Goal: Use online tool/utility: Utilize a website feature to perform a specific function

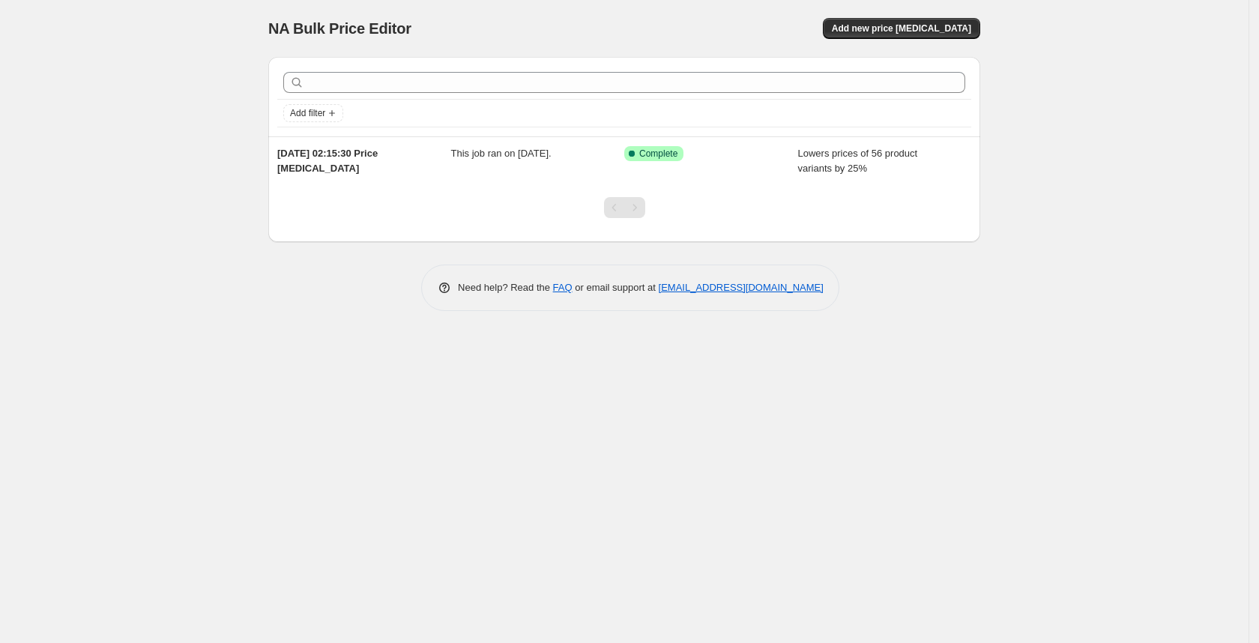
drag, startPoint x: 1037, startPoint y: 521, endPoint x: 1100, endPoint y: 539, distance: 65.2
click at [927, 631] on div "NA Bulk Price Editor. This page is ready NA Bulk Price Editor Add new price [ME…" at bounding box center [624, 321] width 1248 height 643
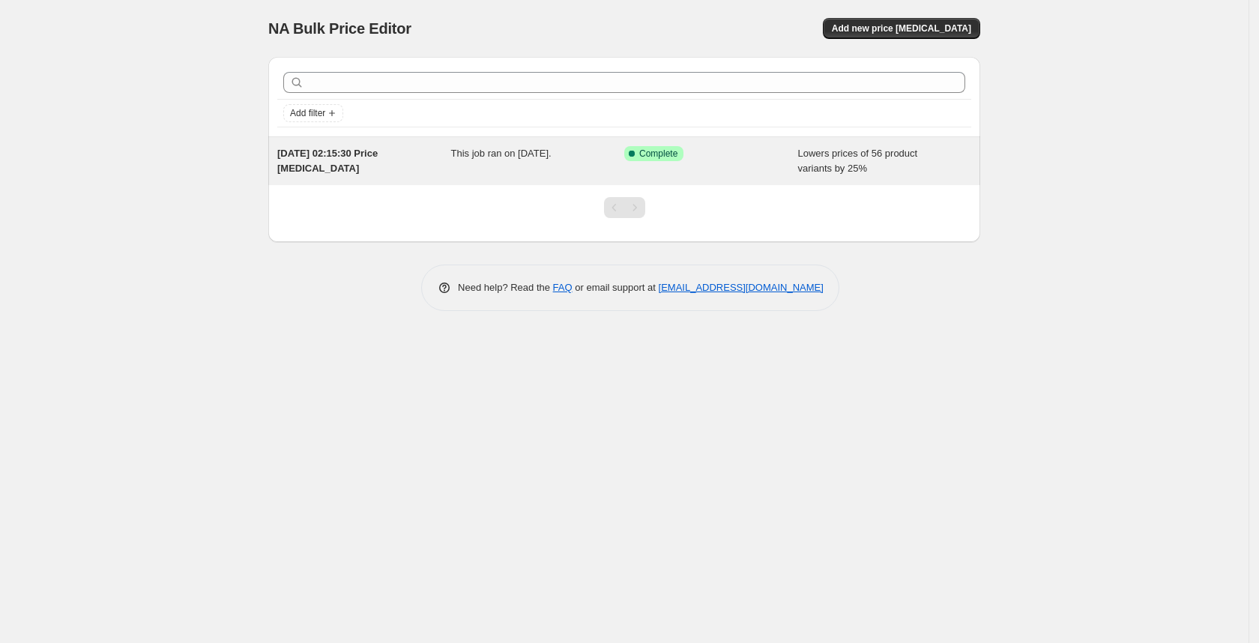
click at [506, 157] on span "This job ran on [DATE]." at bounding box center [501, 153] width 100 height 11
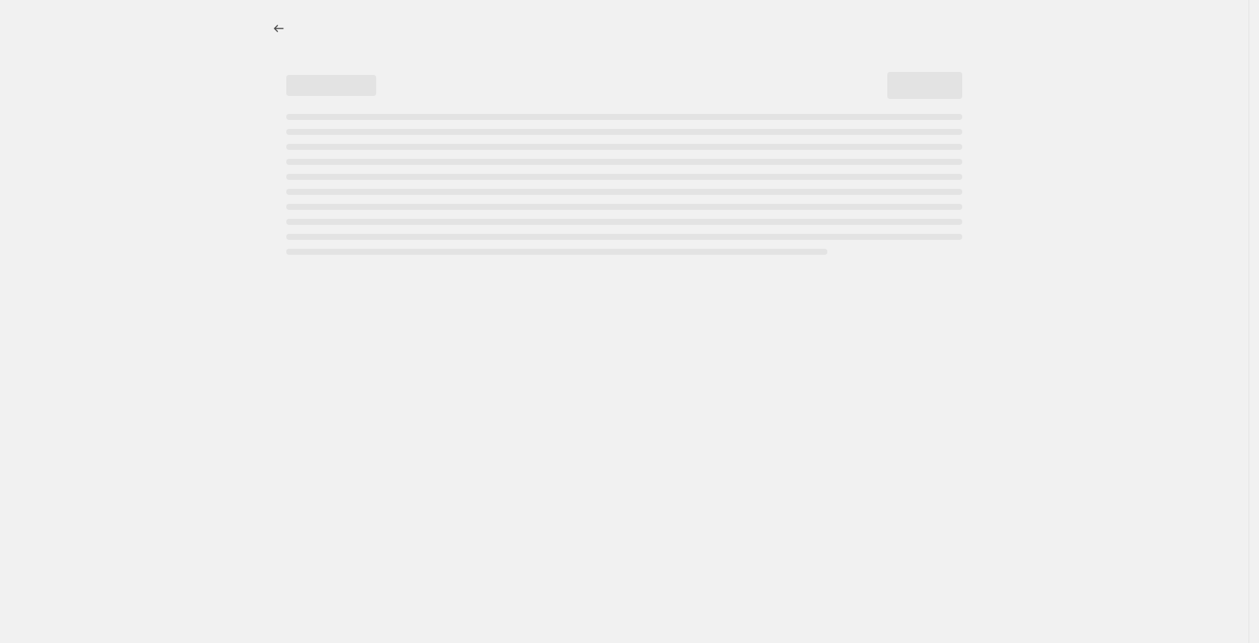
select select "percentage"
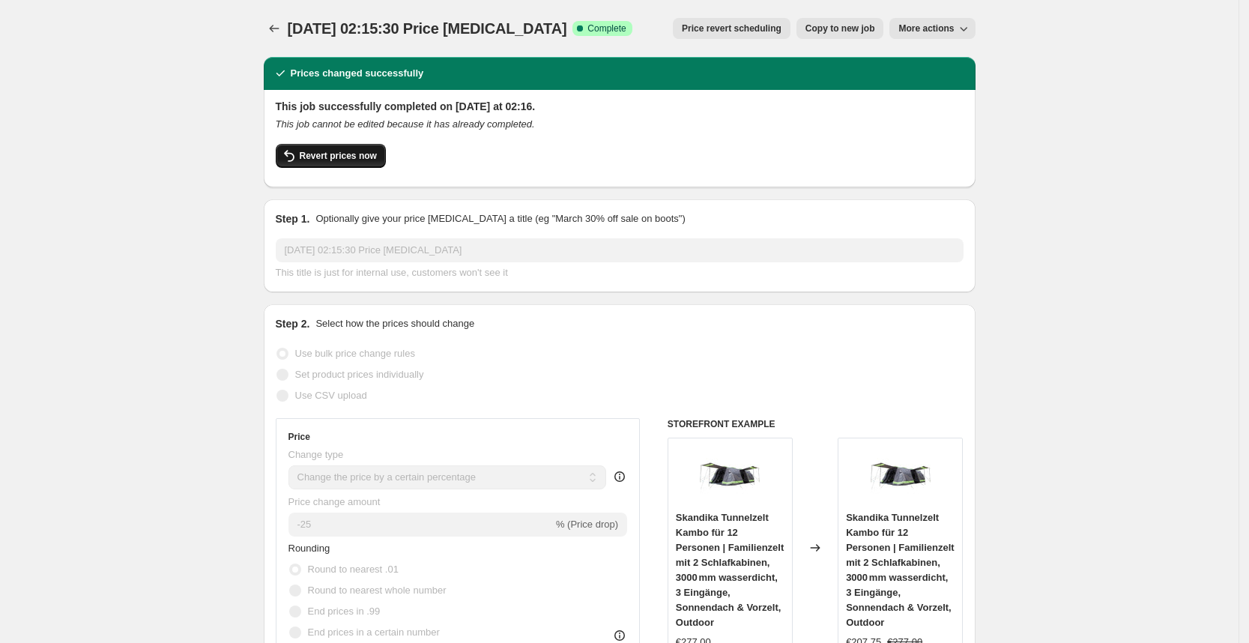
click at [336, 158] on span "Revert prices now" at bounding box center [338, 156] width 77 height 12
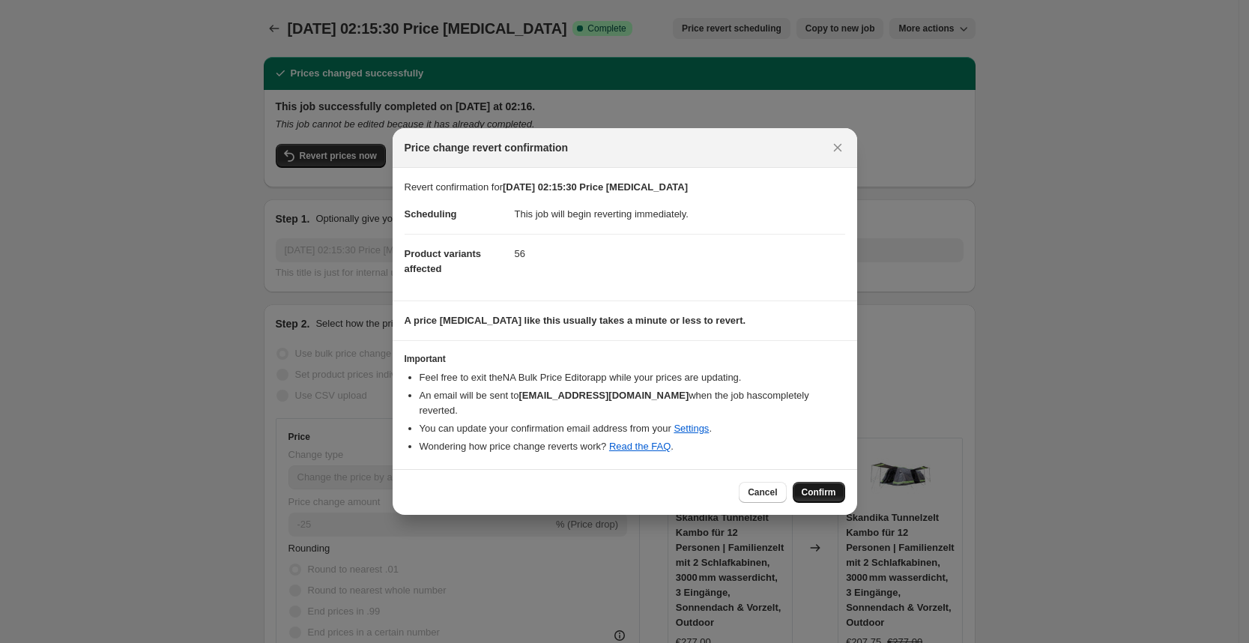
click at [815, 486] on span "Confirm" at bounding box center [819, 492] width 34 height 12
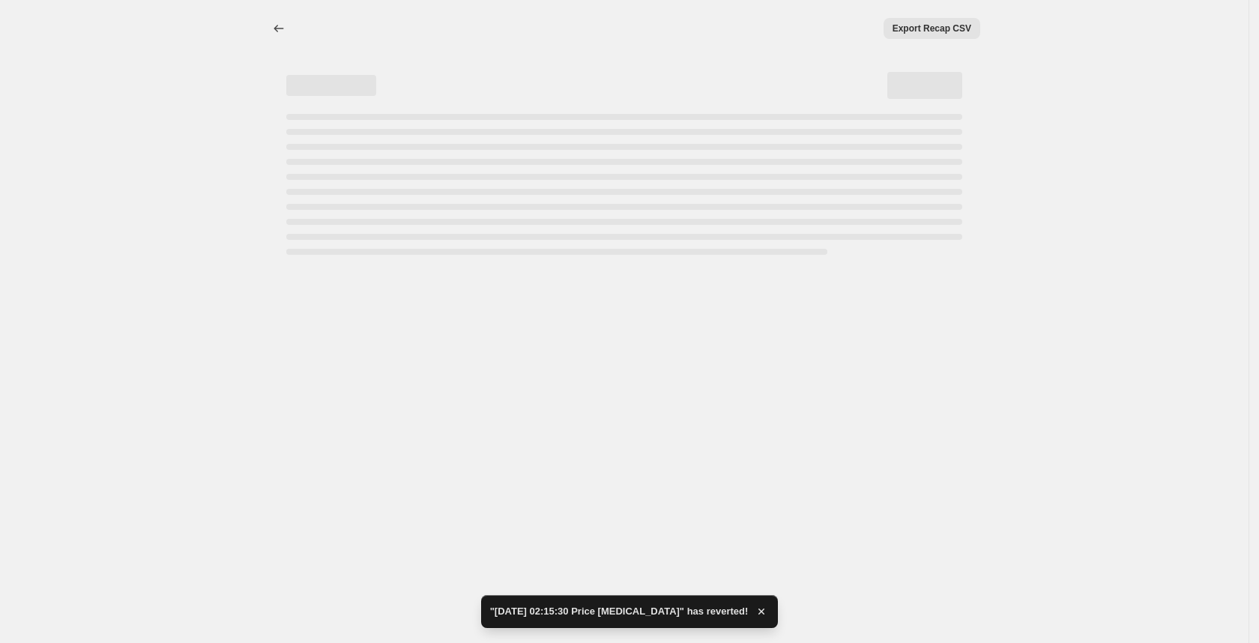
select select "percentage"
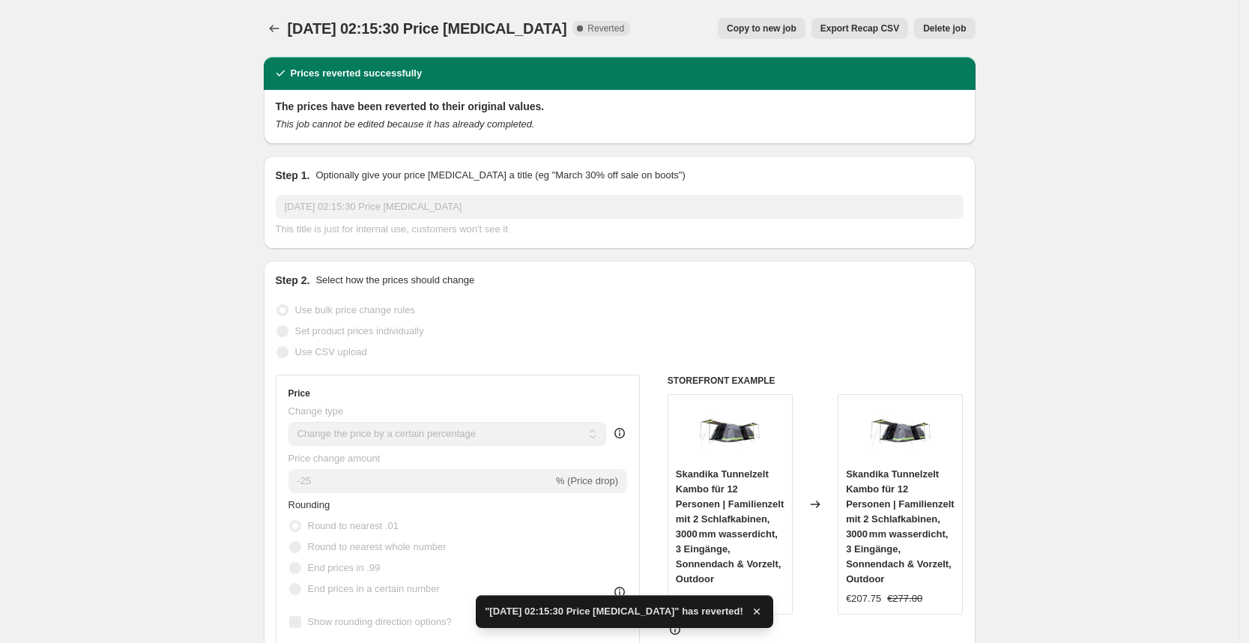
click at [936, 30] on span "Delete job" at bounding box center [944, 28] width 43 height 12
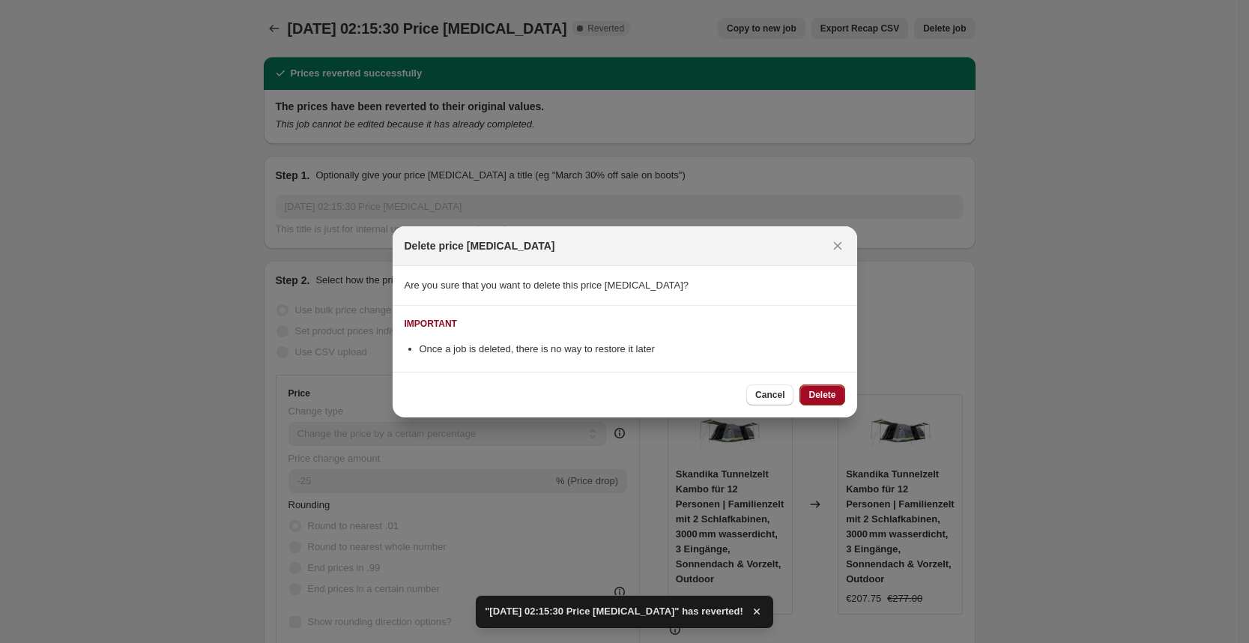
click at [819, 397] on span "Delete" at bounding box center [821, 395] width 27 height 12
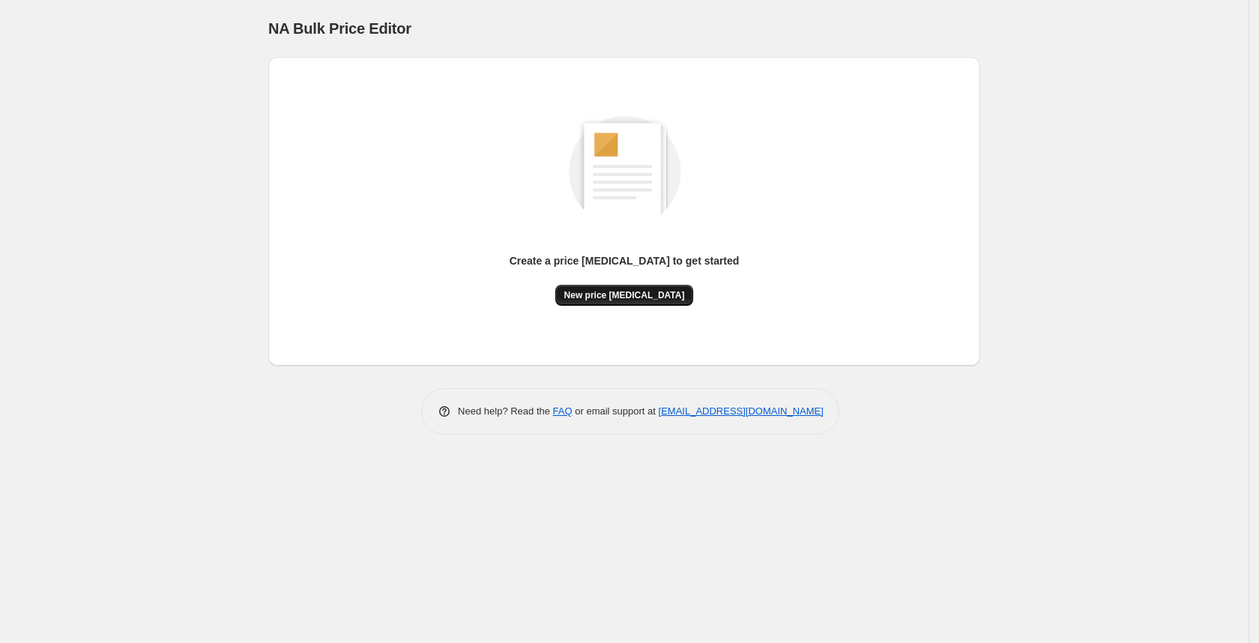
click at [646, 294] on span "New price [MEDICAL_DATA]" at bounding box center [624, 295] width 121 height 12
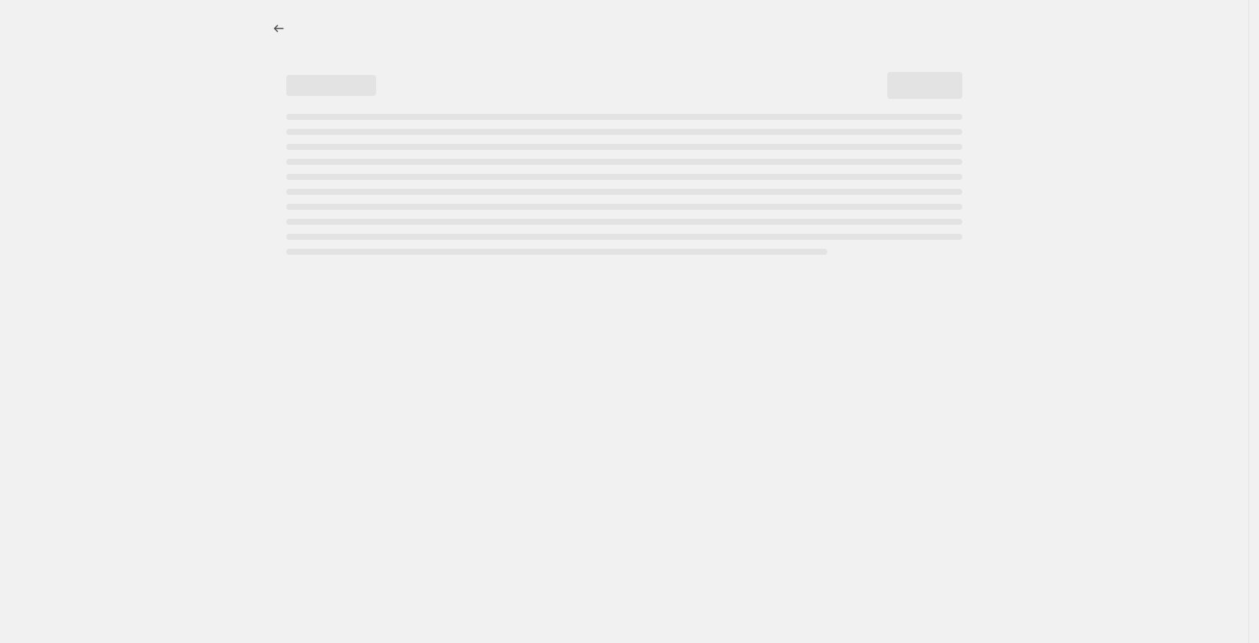
select select "percentage"
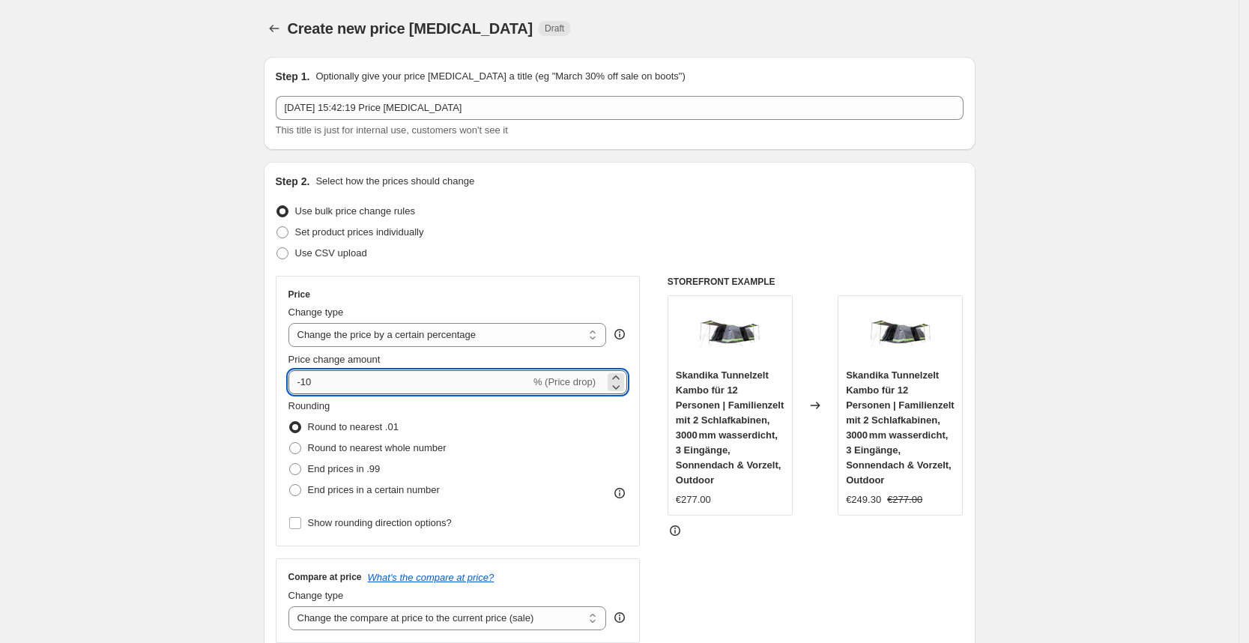
click at [341, 375] on input "-10" at bounding box center [409, 382] width 242 height 24
type input "-1"
type input "-25"
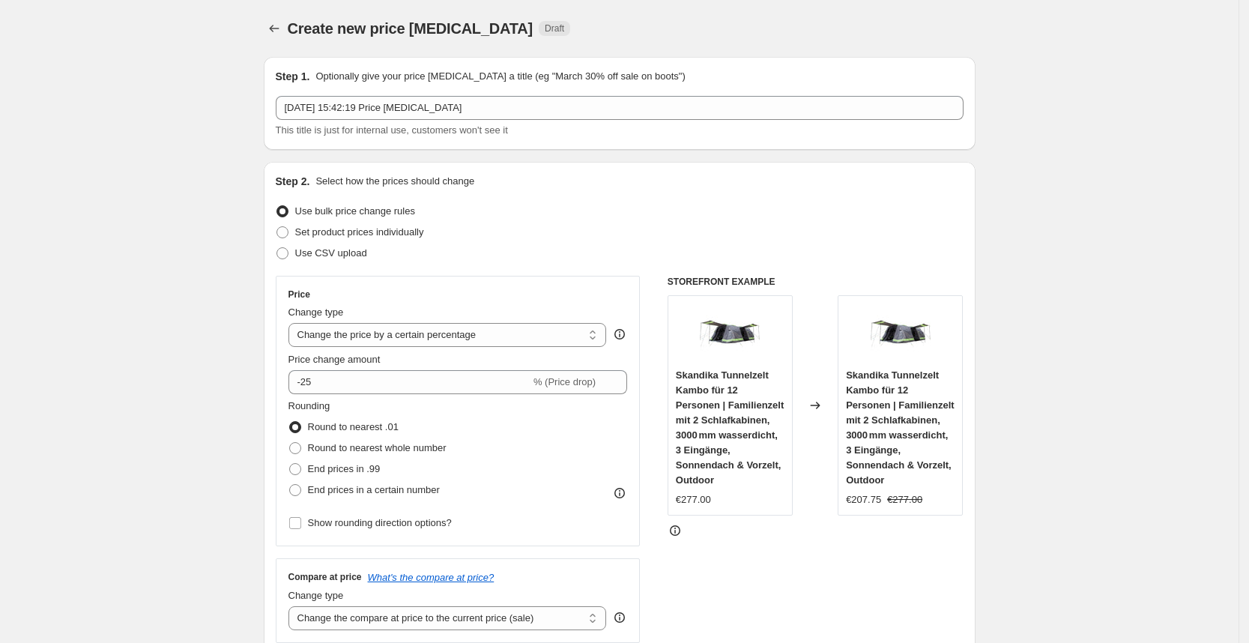
click at [600, 288] on div "Price" at bounding box center [457, 294] width 339 height 12
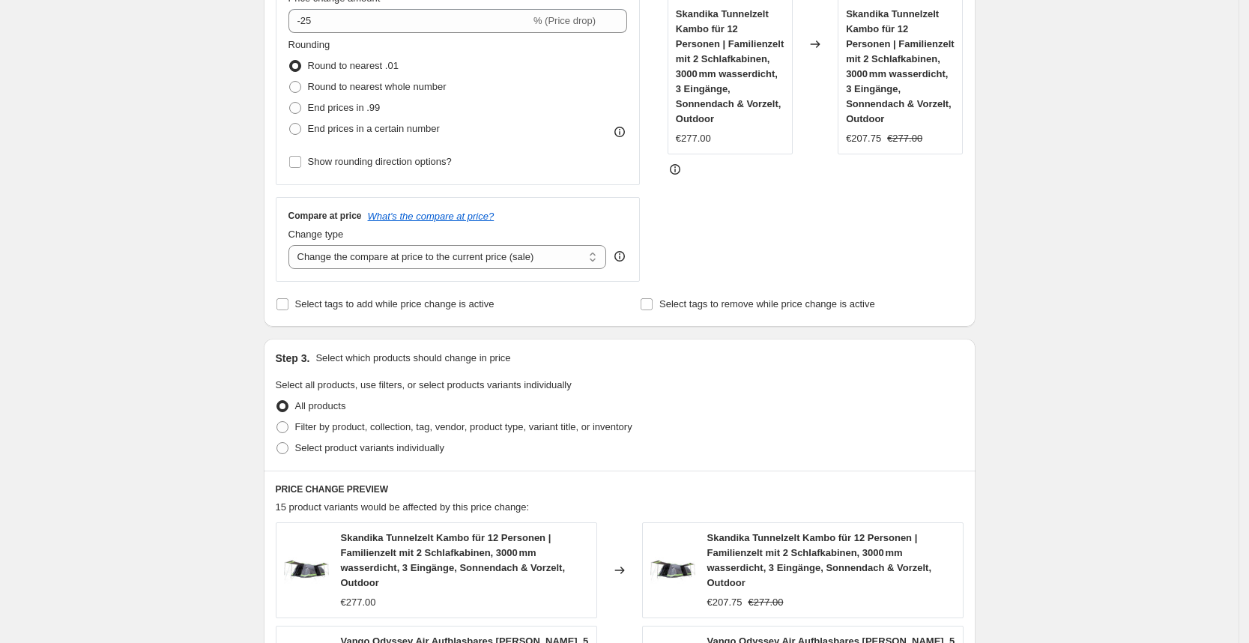
scroll to position [969, 0]
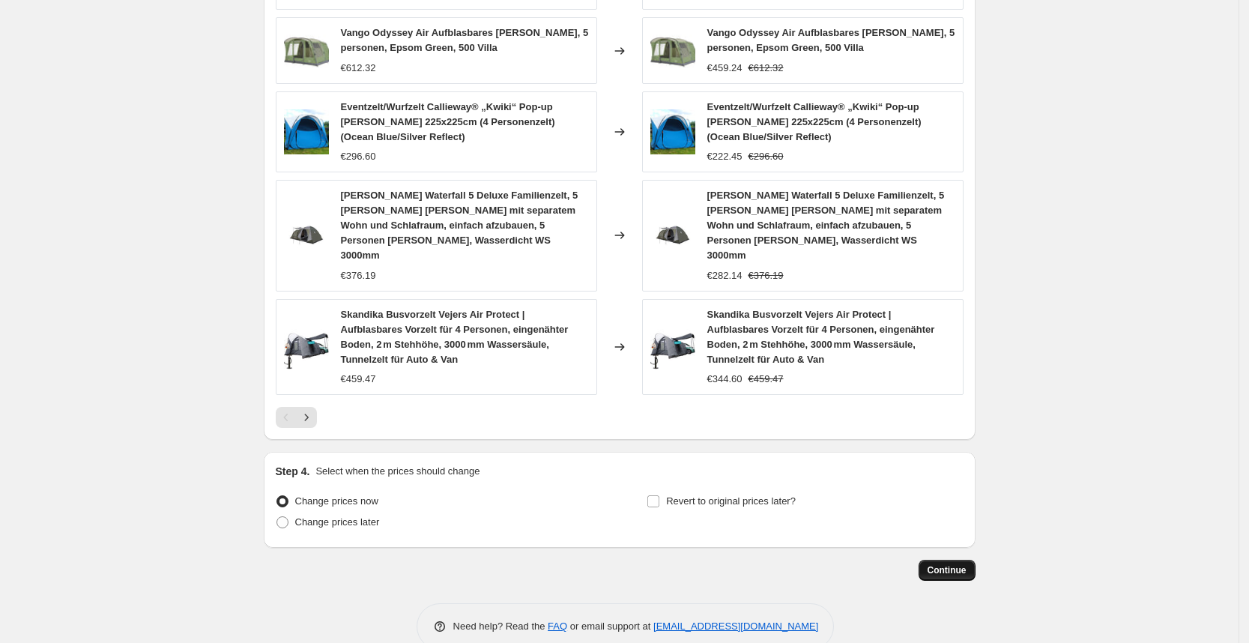
click at [951, 560] on button "Continue" at bounding box center [946, 570] width 57 height 21
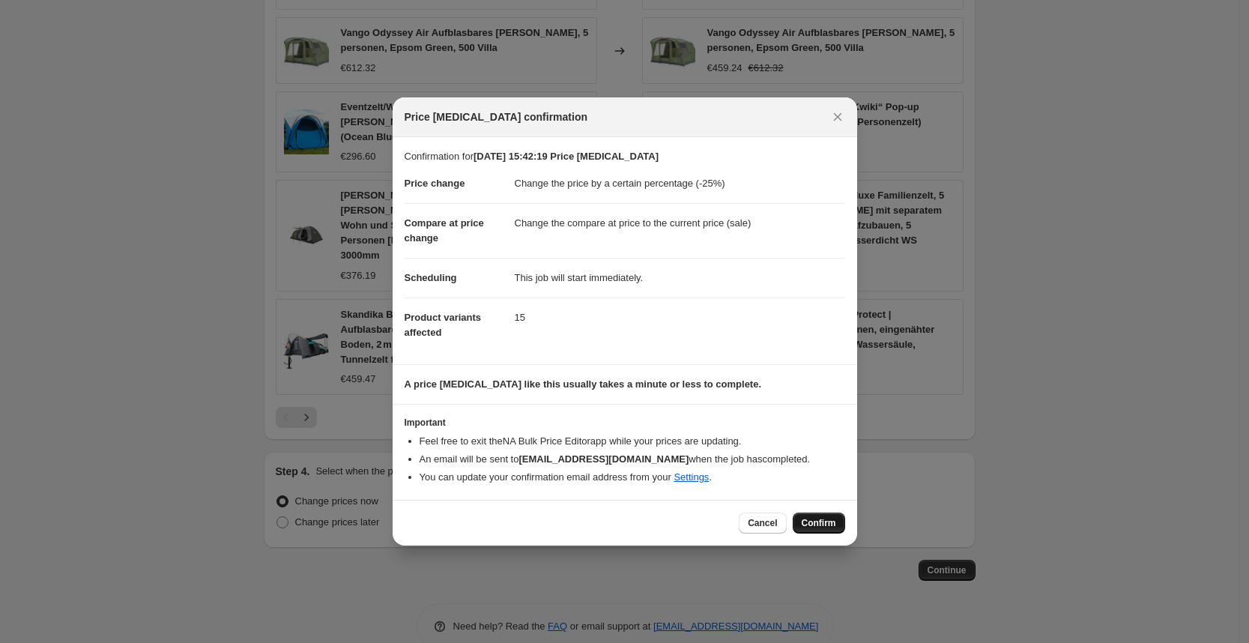
click at [814, 518] on span "Confirm" at bounding box center [819, 523] width 34 height 12
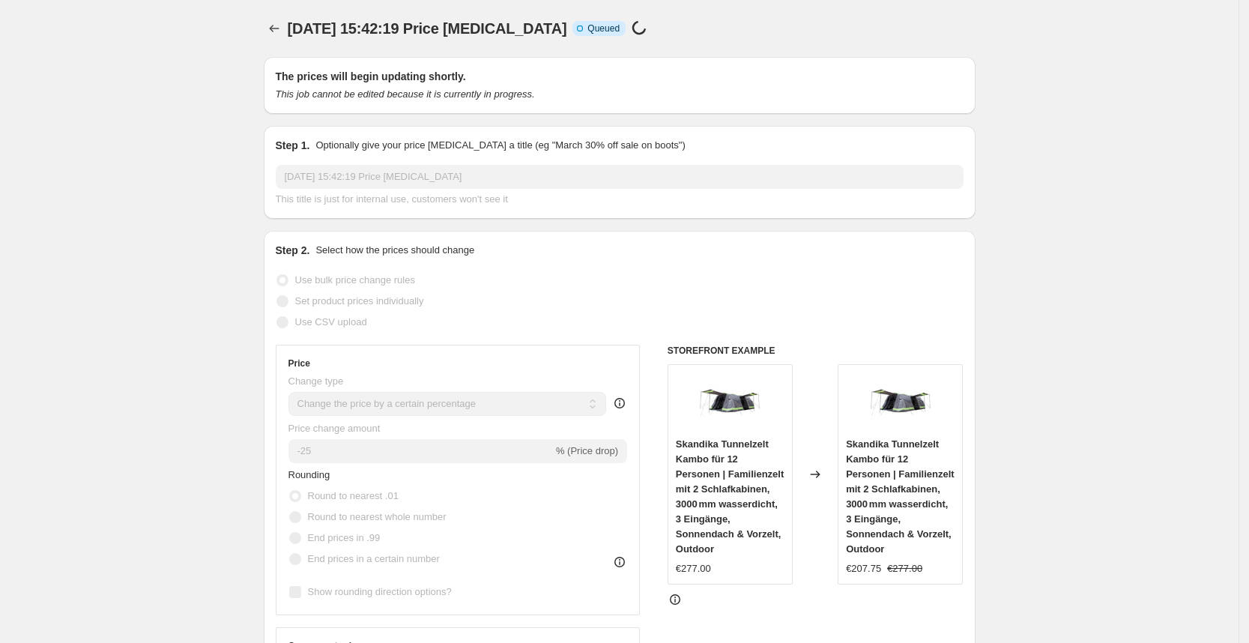
scroll to position [969, 0]
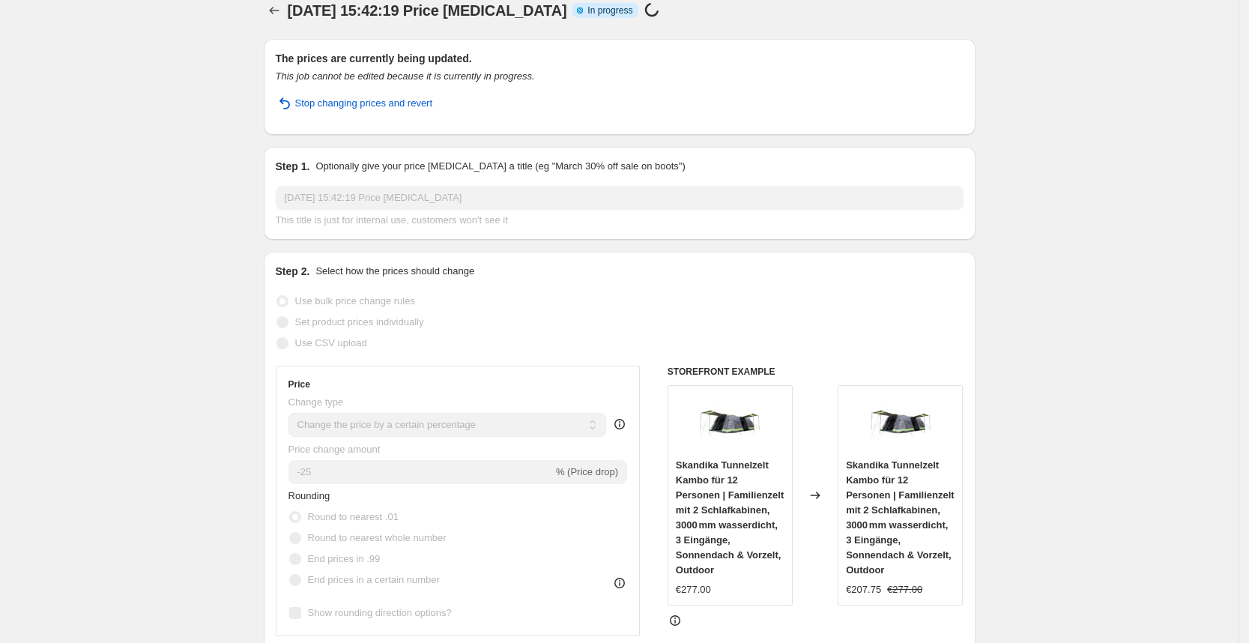
scroll to position [0, 0]
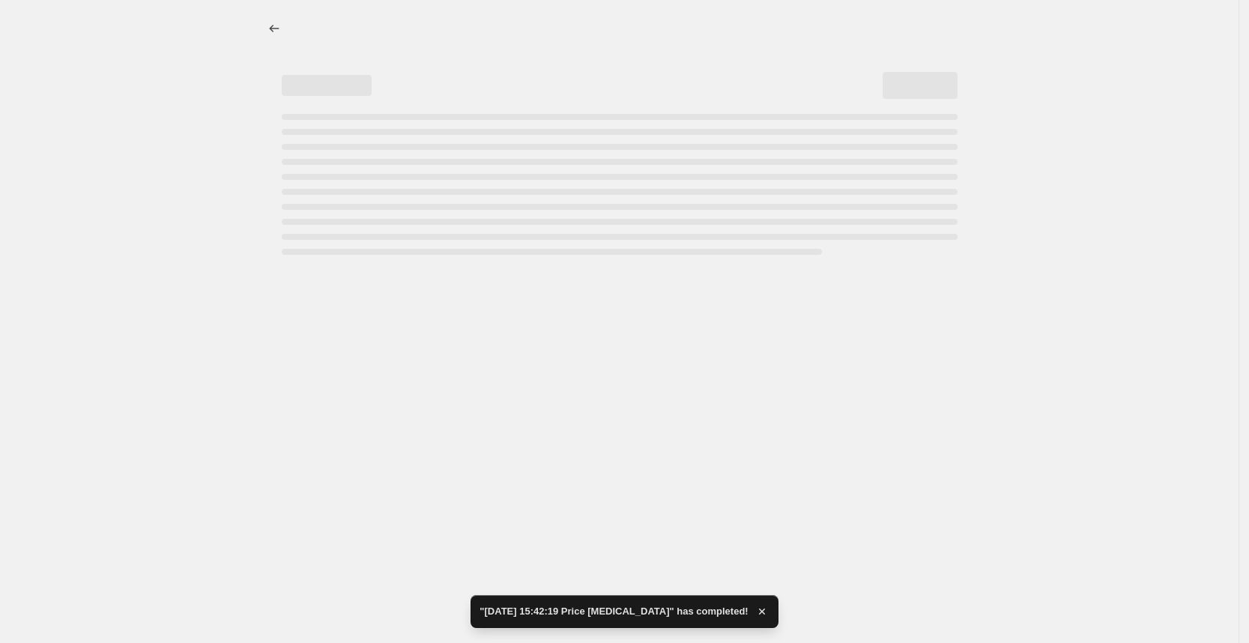
select select "percentage"
